Goal: Navigation & Orientation: Find specific page/section

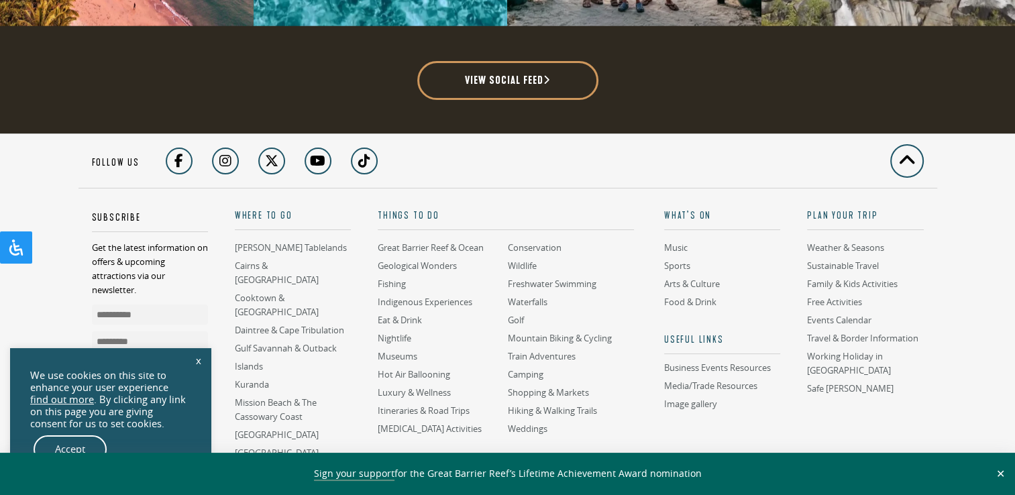
scroll to position [3513, 0]
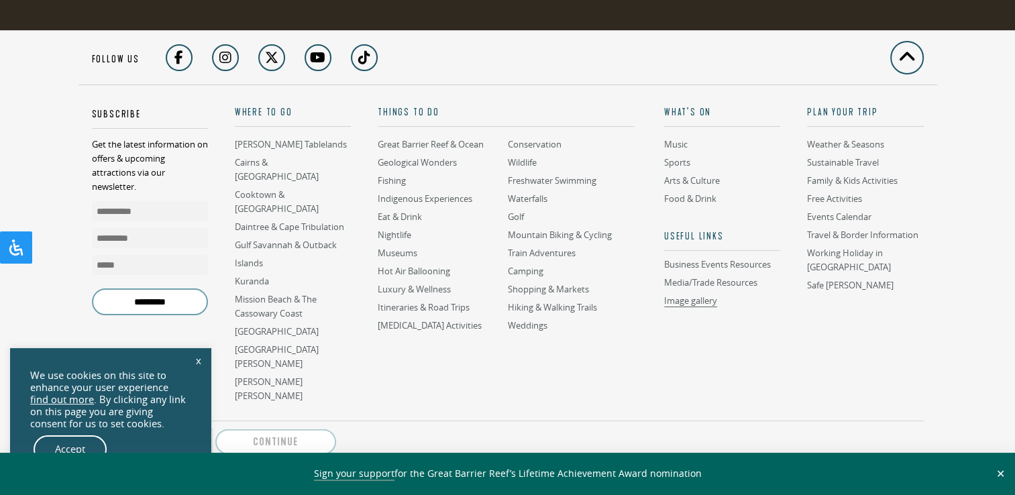
click at [679, 294] on link "Image gallery" at bounding box center [690, 300] width 53 height 13
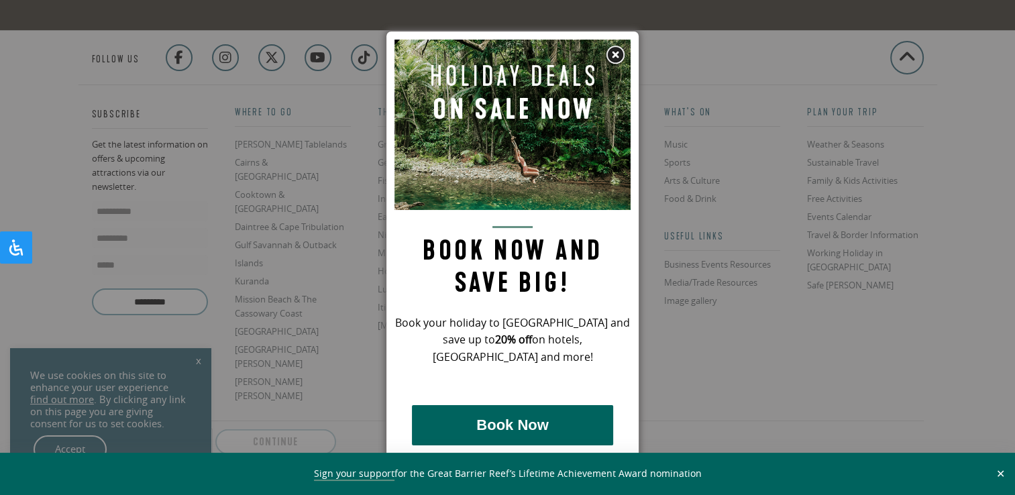
click at [610, 57] on img at bounding box center [615, 55] width 20 height 20
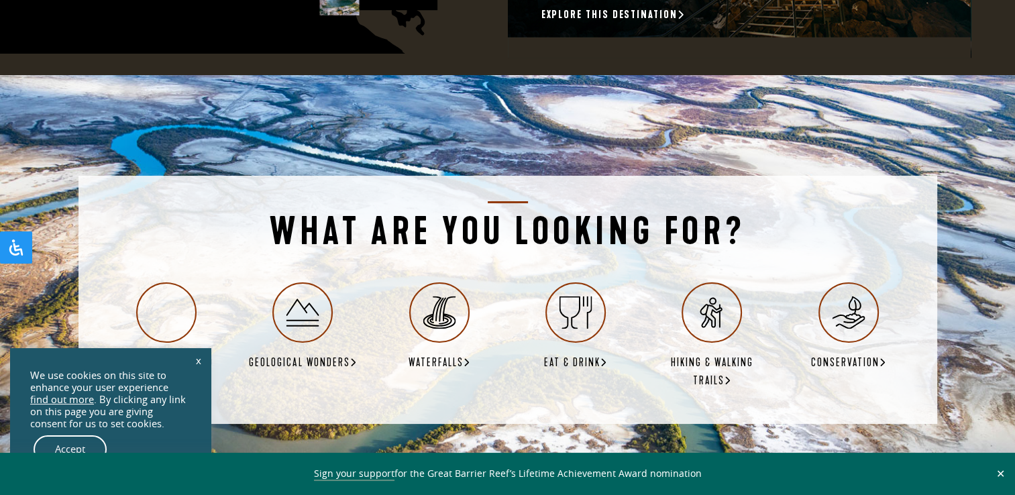
scroll to position [3513, 0]
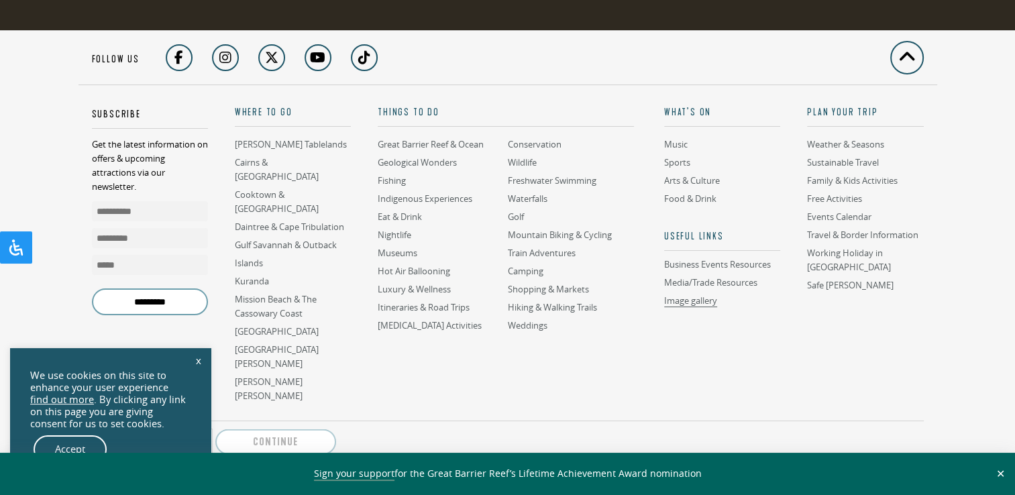
click at [679, 294] on link "Image gallery" at bounding box center [690, 300] width 53 height 13
